Goal: Task Accomplishment & Management: Manage account settings

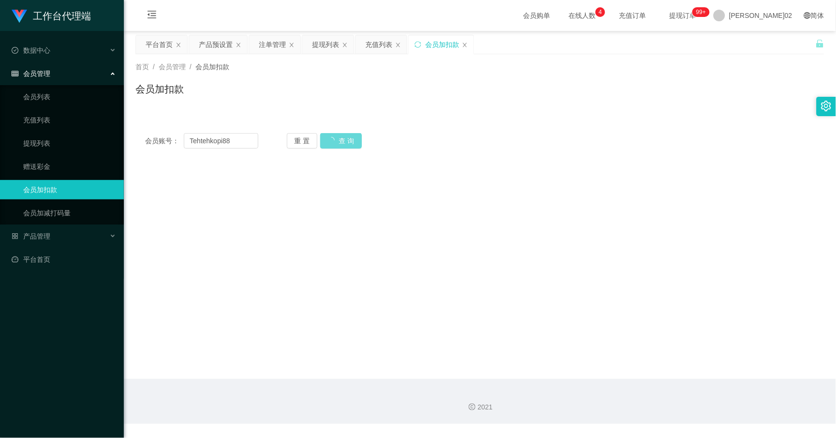
click at [344, 137] on div "重 置 查 询" at bounding box center [343, 140] width 113 height 15
drag, startPoint x: 344, startPoint y: 137, endPoint x: 582, endPoint y: 93, distance: 242.0
click at [556, 114] on div "会员账号： Tehtehkopi88 重 置 查 询 会员账号 会员姓名 账号余额 操作类型 人工加款 人工扣款 金额 确 定" at bounding box center [479, 135] width 689 height 46
click at [779, 15] on span "[PERSON_NAME]02" at bounding box center [760, 15] width 63 height 31
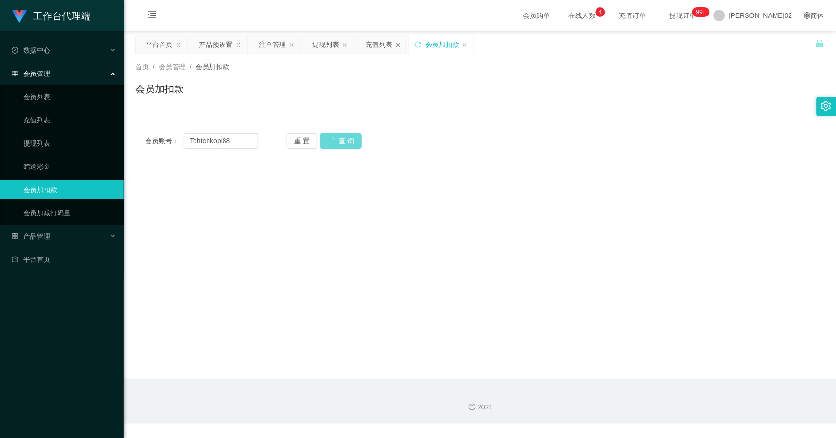
click at [786, 46] on div "平台首页 产品预设置 注单管理 提现列表 充值列表 会员加扣款" at bounding box center [475, 51] width 680 height 33
click at [771, 14] on span "[PERSON_NAME]02" at bounding box center [760, 15] width 63 height 31
click at [769, 36] on li "退出登录" at bounding box center [781, 41] width 73 height 15
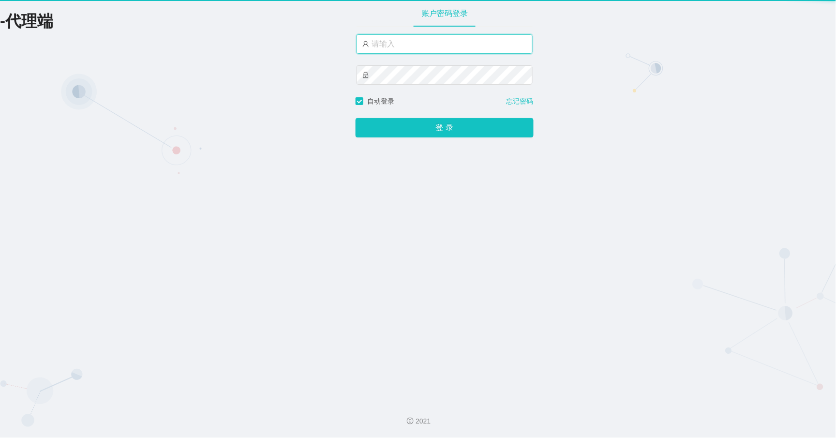
type input "xiaowei02"
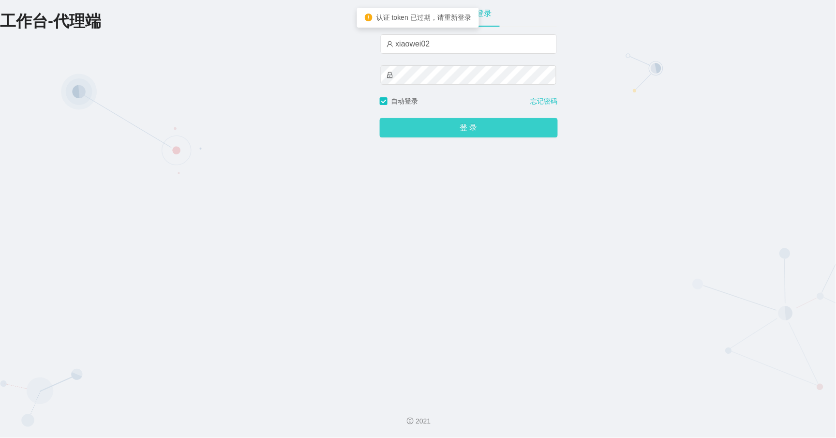
click at [530, 130] on button "登 录" at bounding box center [469, 127] width 178 height 19
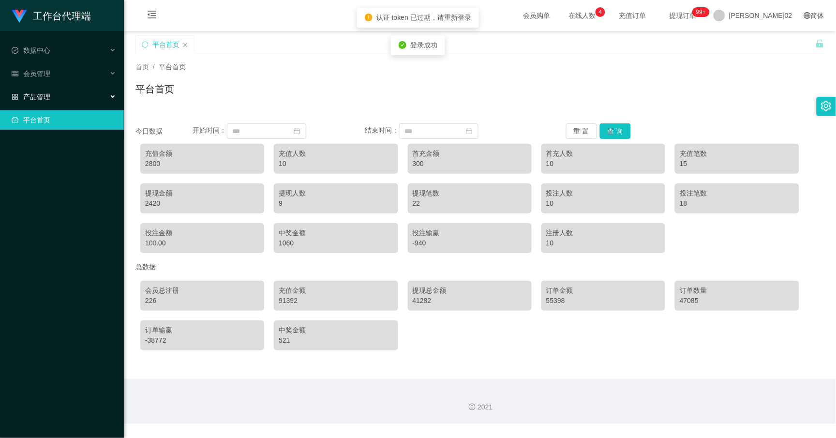
drag, startPoint x: 63, startPoint y: 95, endPoint x: 63, endPoint y: 127, distance: 32.4
click at [63, 97] on div "产品管理" at bounding box center [62, 96] width 124 height 19
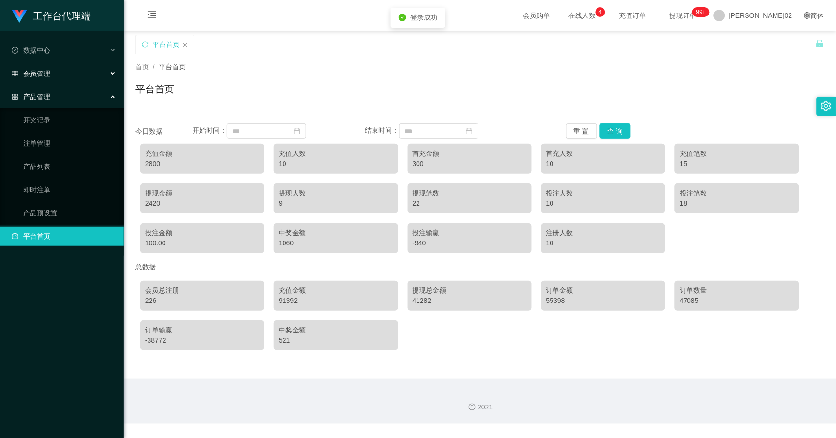
click at [62, 73] on div "会员管理" at bounding box center [62, 73] width 124 height 19
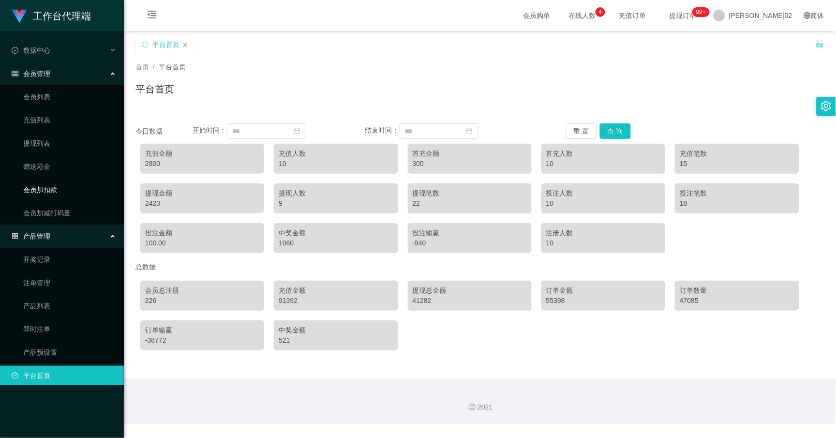
click at [48, 188] on link "会员加扣款" at bounding box center [69, 189] width 93 height 19
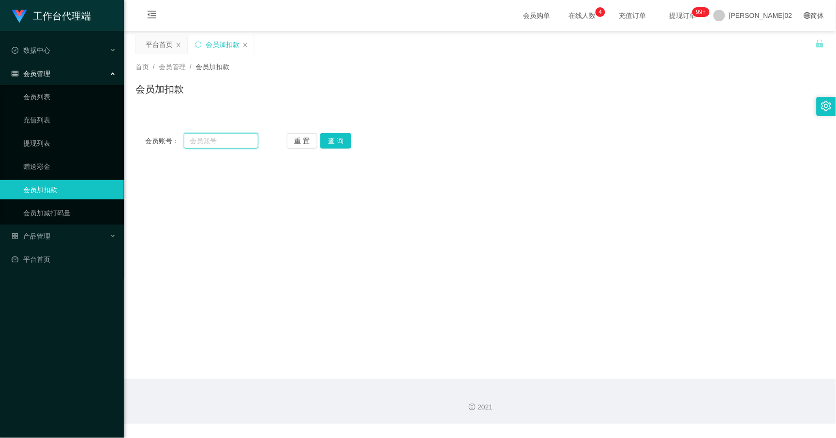
click at [227, 142] on input "text" at bounding box center [221, 140] width 74 height 15
paste input "Tehtehkopi88"
type input "Tehtehkopi88"
click at [342, 135] on button "查 询" at bounding box center [335, 140] width 31 height 15
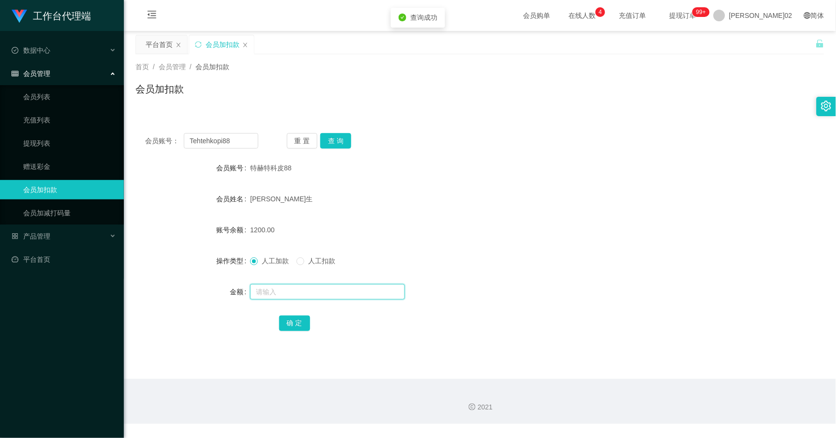
click at [276, 285] on input "text" at bounding box center [327, 291] width 155 height 15
drag, startPoint x: 285, startPoint y: 295, endPoint x: 2, endPoint y: 238, distance: 288.6
click at [2, 238] on section "工作台代理端 数据中心 会员管理 会员列表 充值列表 提现列表 赠送彩金 会员加扣款 会员加减打码量 产品管理 开奖记录 注单管理 产品列表 即时注单 产品预…" at bounding box center [418, 212] width 836 height 424
type input "600"
click at [49, 164] on link "赠送彩金" at bounding box center [69, 166] width 93 height 19
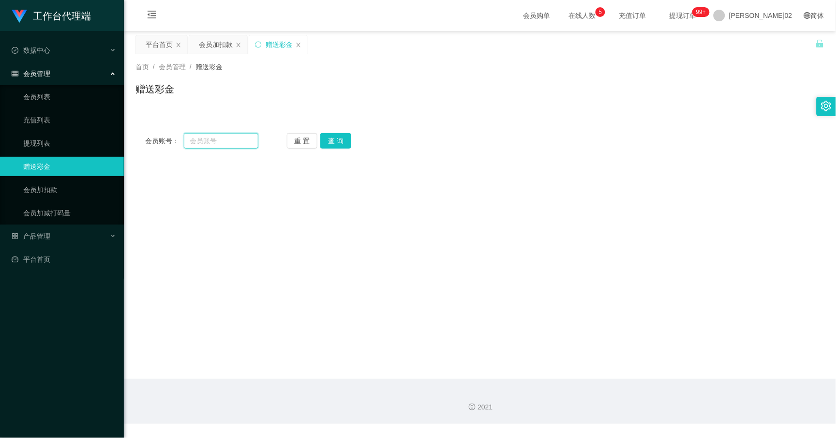
click at [229, 134] on input "text" at bounding box center [221, 140] width 74 height 15
paste input "600"
drag, startPoint x: 252, startPoint y: 146, endPoint x: 66, endPoint y: 144, distance: 186.2
click at [16, 146] on section "工作台代理端 数据中心 会员管理 会员列表 充值列表 提现列表 赠送彩金 会员加扣款 会员加减打码量 产品管理 开奖记录 注单管理 产品列表 即时注单 产品预…" at bounding box center [418, 212] width 836 height 424
type input "600"
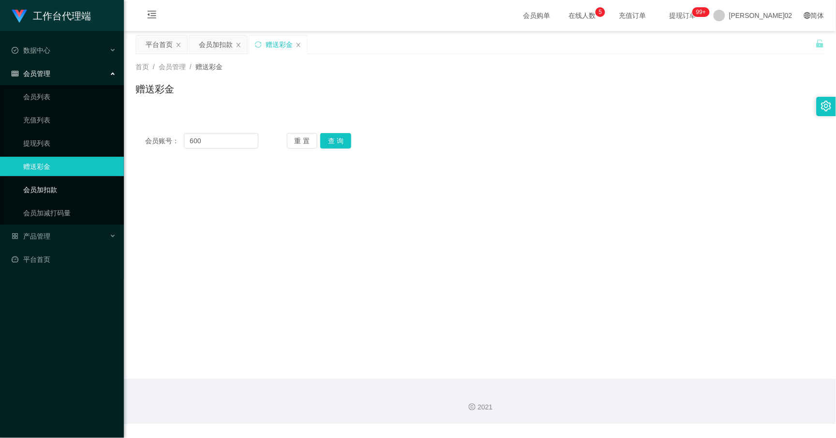
click at [59, 195] on link "会员加扣款" at bounding box center [69, 189] width 93 height 19
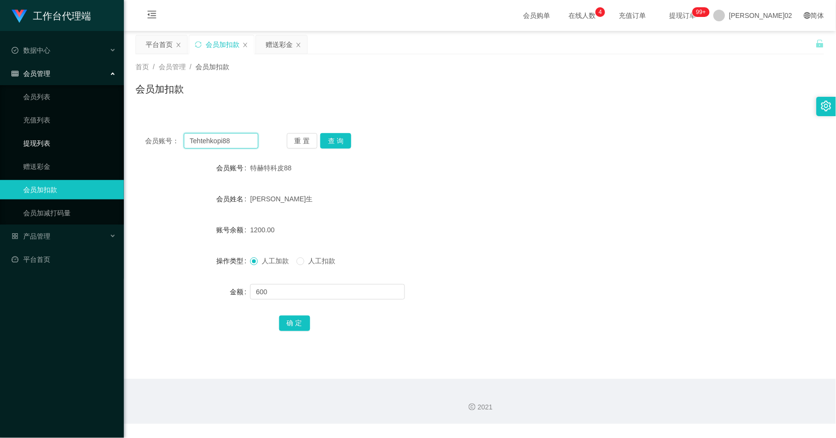
drag, startPoint x: 242, startPoint y: 142, endPoint x: 55, endPoint y: 141, distance: 186.7
click at [55, 142] on section "工作台代理端 数据中心 会员管理 会员列表 充值列表 提现列表 赠送彩金 会员加扣款 会员加减打码量 产品管理 开奖记录 注单管理 产品列表 即时注单 产品预…" at bounding box center [418, 212] width 836 height 424
click at [57, 166] on link "赠送彩金" at bounding box center [69, 166] width 93 height 19
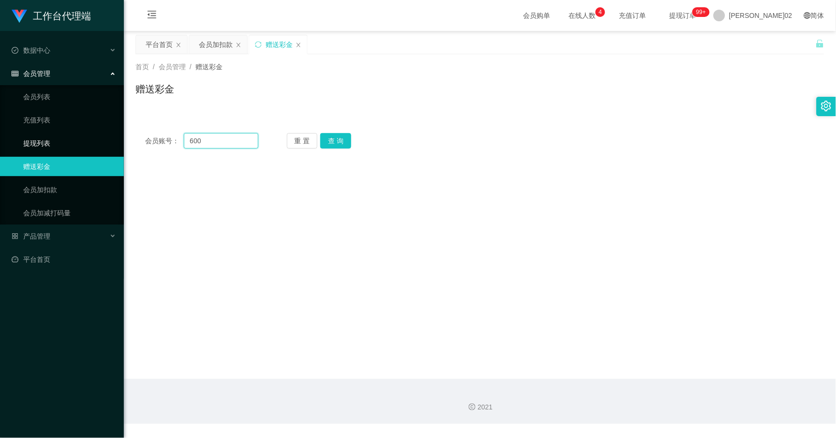
drag, startPoint x: 214, startPoint y: 144, endPoint x: 6, endPoint y: 144, distance: 208.0
click at [6, 144] on section "工作台代理端 数据中心 会员管理 会员列表 充值列表 提现列表 赠送彩金 会员加扣款 会员加减打码量 产品管理 开奖记录 注单管理 产品列表 即时注单 产品预…" at bounding box center [418, 212] width 836 height 424
paste input "Tehtehkopi88"
type input "Tehtehkopi88"
click at [337, 146] on button "查 询" at bounding box center [335, 140] width 31 height 15
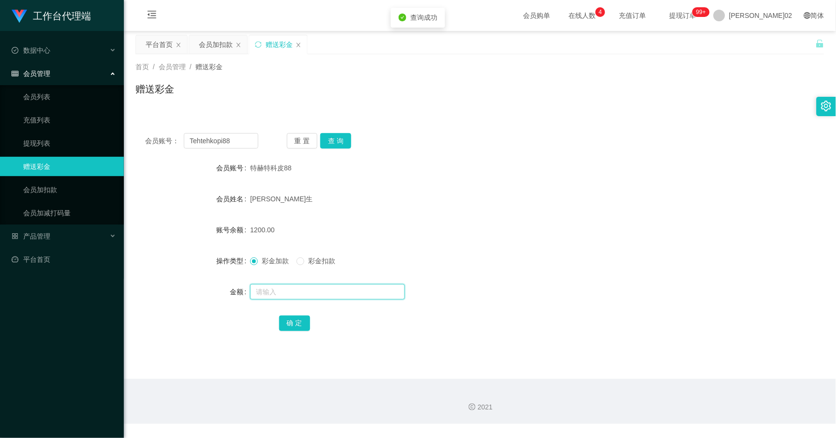
click at [288, 291] on input "text" at bounding box center [327, 291] width 155 height 15
type input "600"
click at [281, 327] on button "确 定" at bounding box center [294, 322] width 31 height 15
click at [49, 238] on font "产品管理" at bounding box center [36, 236] width 27 height 8
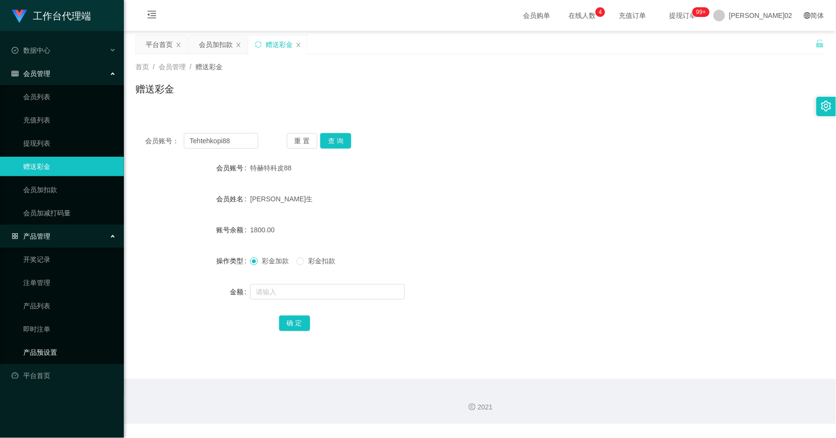
click at [45, 349] on link "产品预设置" at bounding box center [69, 351] width 93 height 19
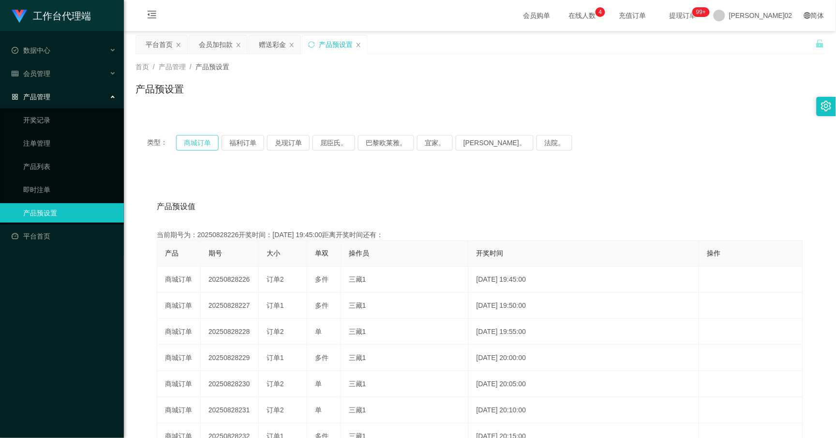
click at [199, 135] on button "商城订单" at bounding box center [197, 142] width 43 height 15
